Goal: Information Seeking & Learning: Learn about a topic

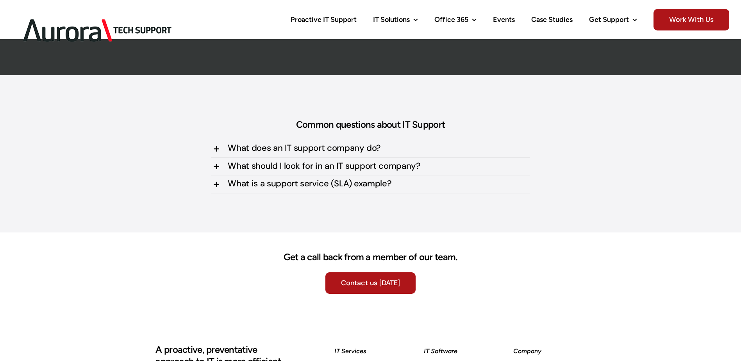
scroll to position [2227, 0]
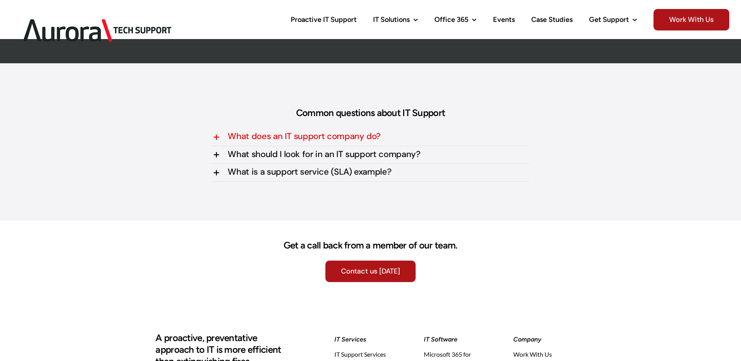
click at [216, 135] on icon at bounding box center [215, 136] width 9 height 9
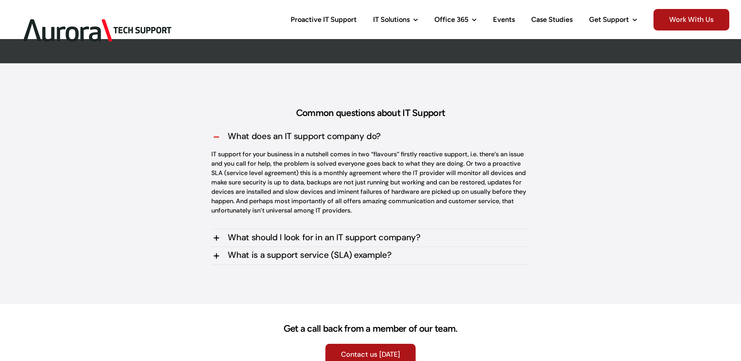
click at [218, 135] on icon at bounding box center [215, 136] width 9 height 9
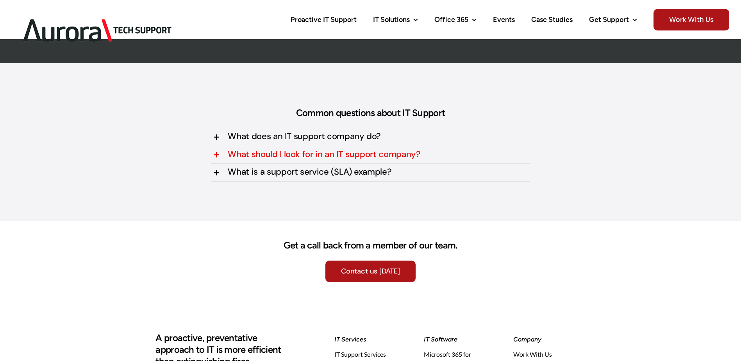
click at [217, 154] on icon at bounding box center [215, 154] width 9 height 9
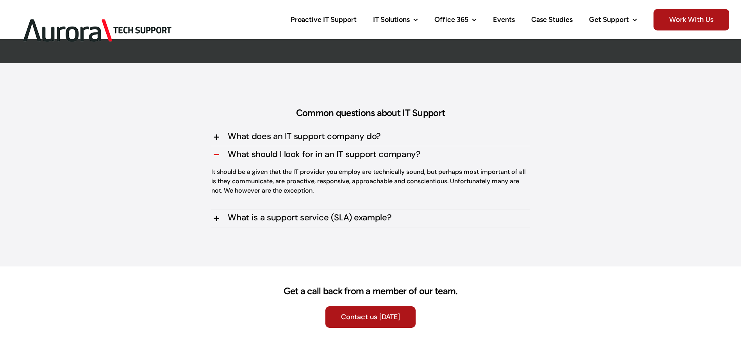
click at [214, 156] on icon at bounding box center [215, 154] width 9 height 9
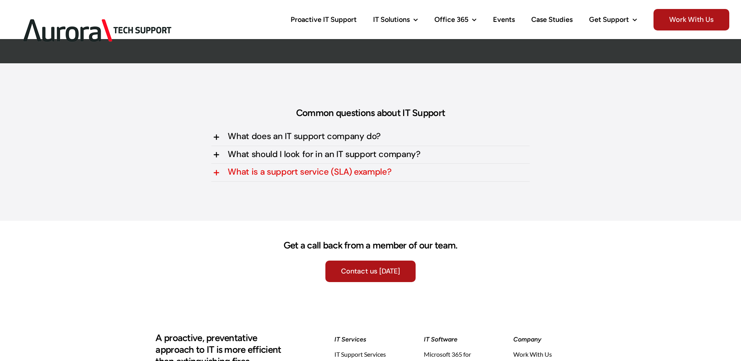
click at [216, 173] on icon at bounding box center [215, 172] width 9 height 9
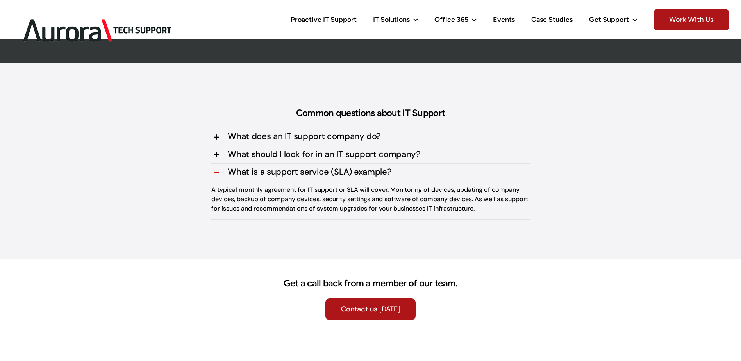
click at [218, 172] on icon at bounding box center [215, 172] width 9 height 9
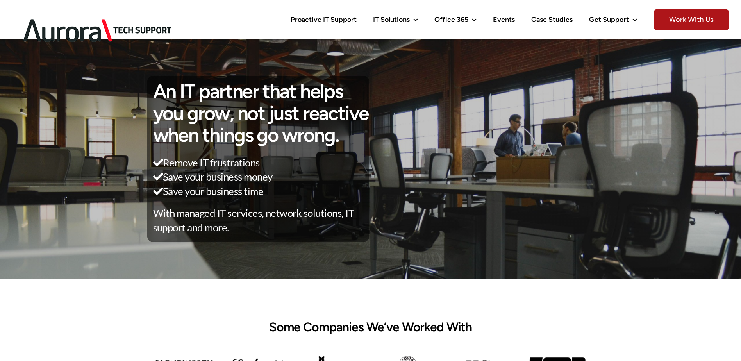
scroll to position [0, 0]
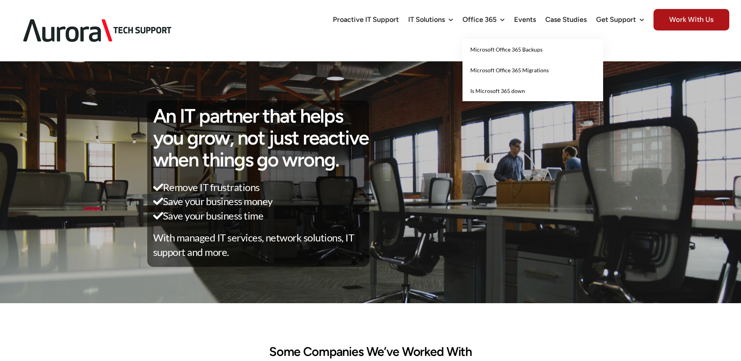
click at [496, 89] on span "Is Microsoft 365 down" at bounding box center [497, 91] width 55 height 7
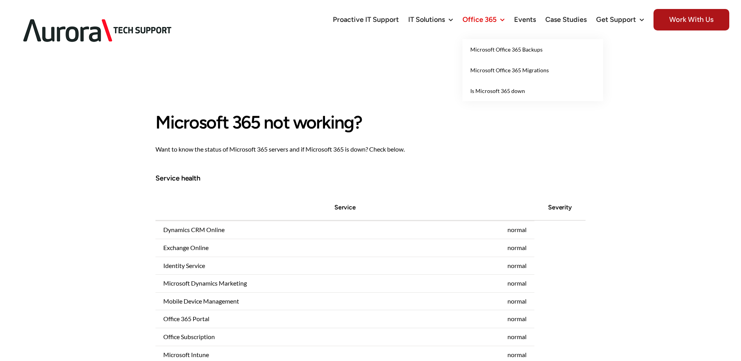
click at [509, 67] on span "Microsoft Office 365 Migrations" at bounding box center [509, 70] width 79 height 7
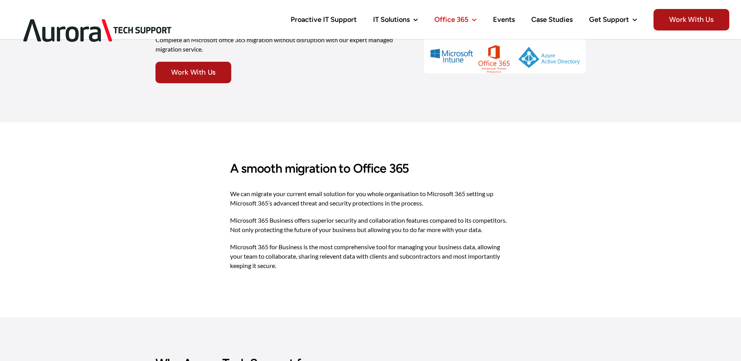
scroll to position [78, 0]
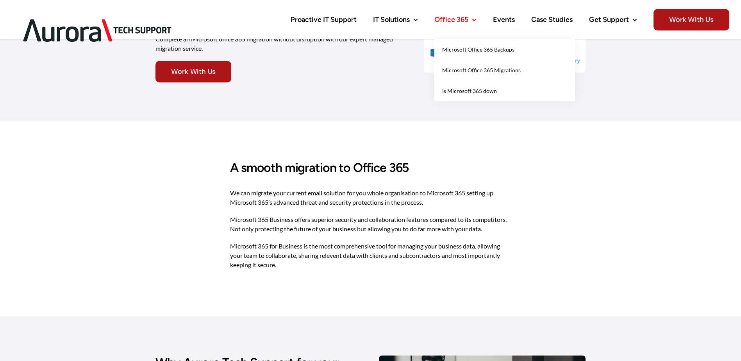
click at [472, 50] on span "Microsoft Office 365 Backups" at bounding box center [478, 49] width 72 height 7
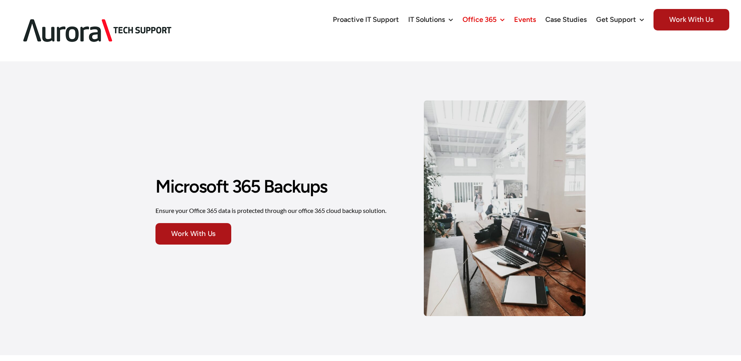
click at [531, 21] on span "Events" at bounding box center [525, 19] width 22 height 7
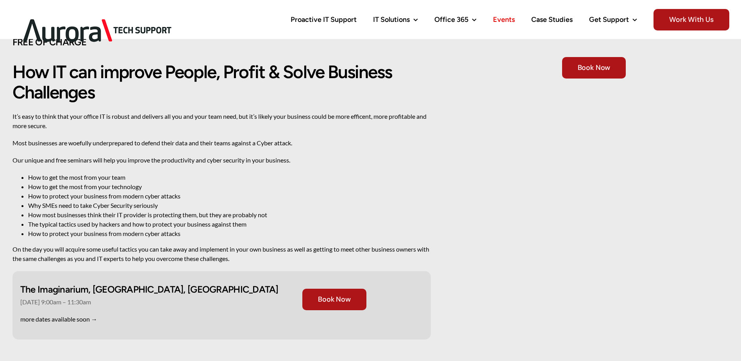
scroll to position [39, 0]
click at [562, 21] on span "Case Studies" at bounding box center [551, 19] width 41 height 7
